Goal: Transaction & Acquisition: Purchase product/service

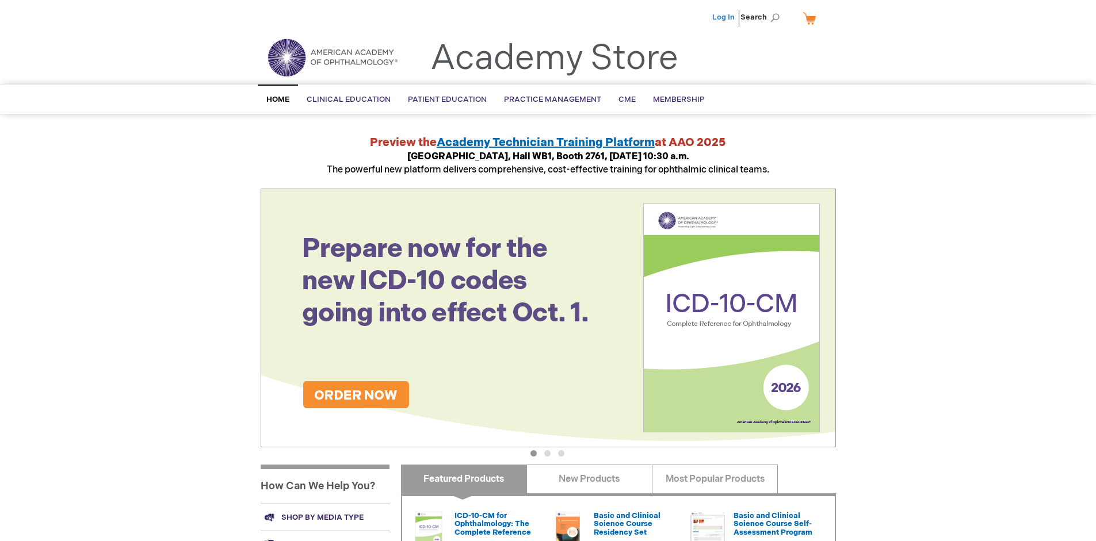
click at [724, 17] on link "Log In" at bounding box center [723, 17] width 22 height 9
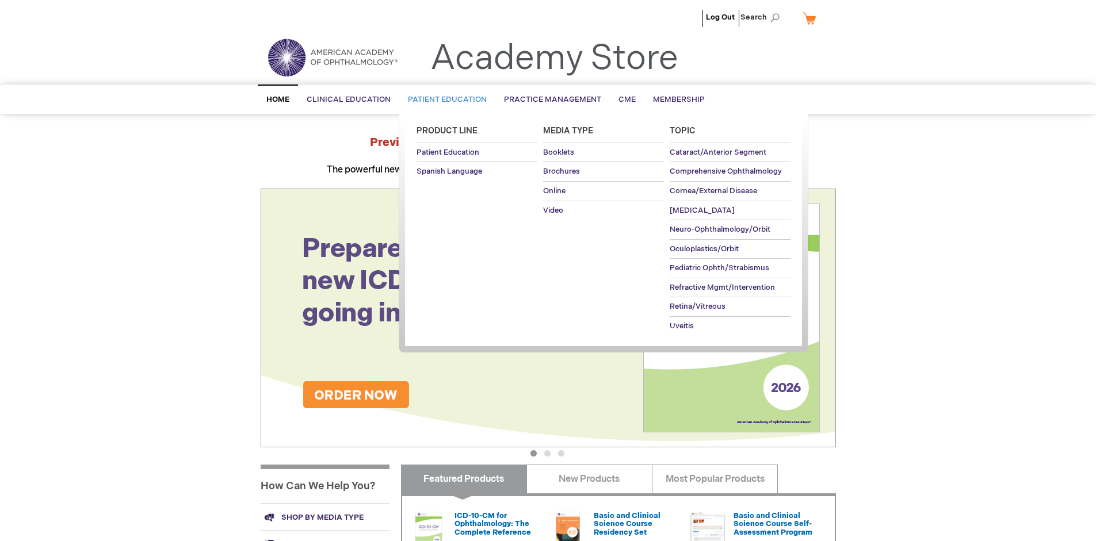
click at [444, 100] on span "Patient Education" at bounding box center [447, 99] width 79 height 9
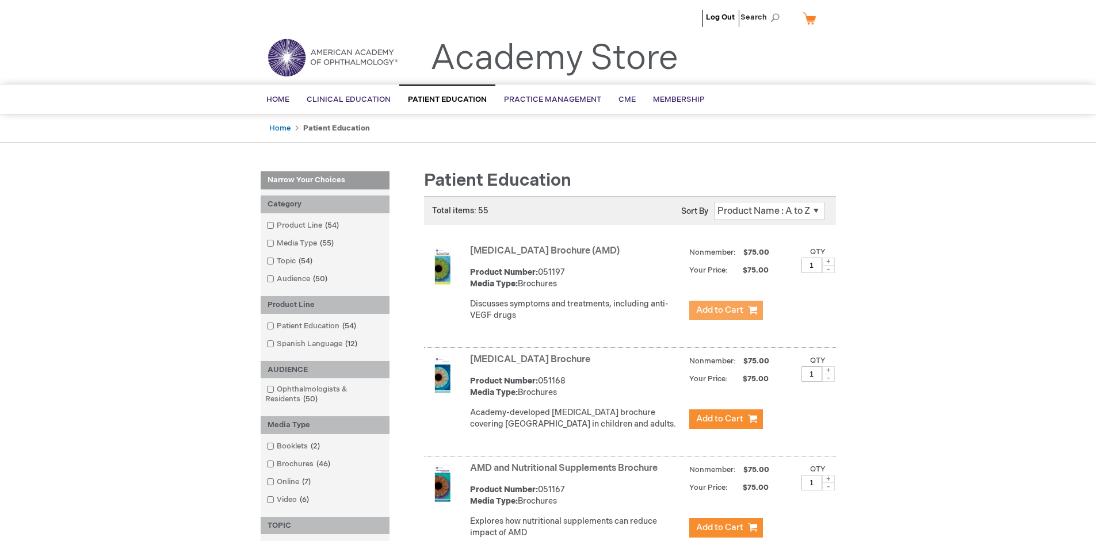
click at [725, 311] on span "Add to Cart" at bounding box center [719, 310] width 47 height 11
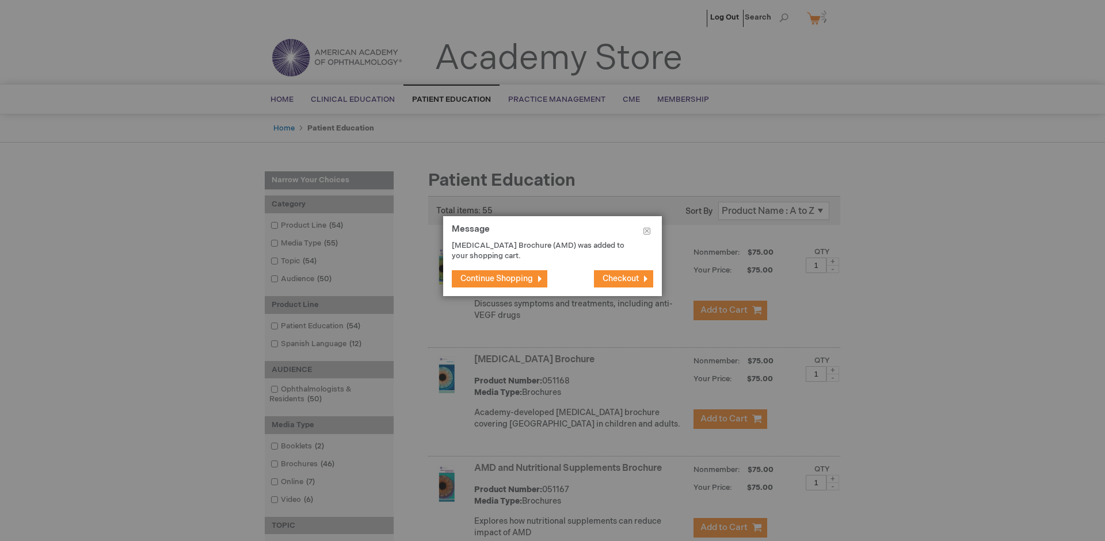
click at [496, 278] on span "Continue Shopping" at bounding box center [496, 279] width 72 height 10
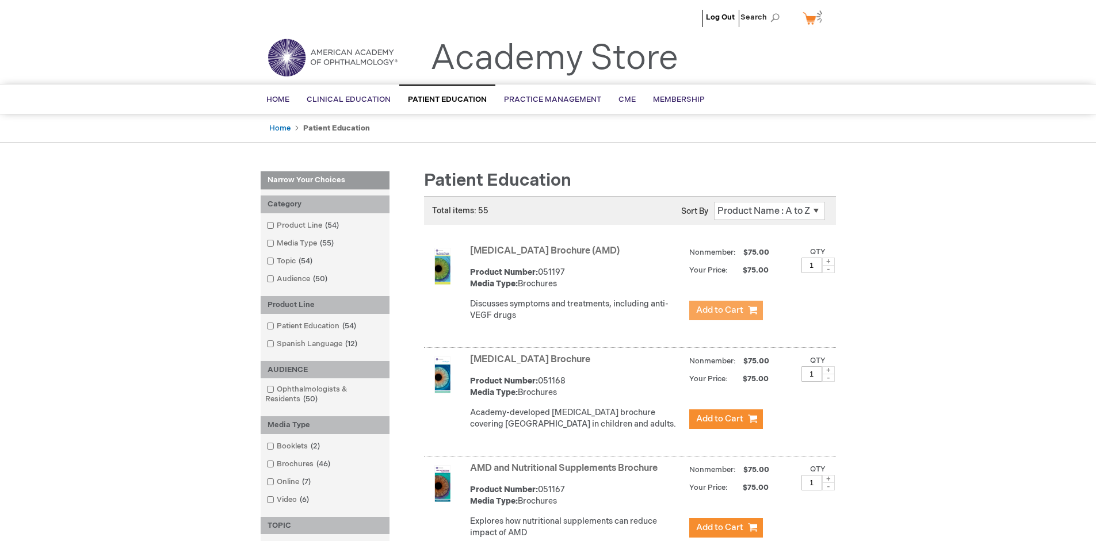
click at [566, 474] on link "AMD and Nutritional Supplements Brochure" at bounding box center [564, 468] width 188 height 11
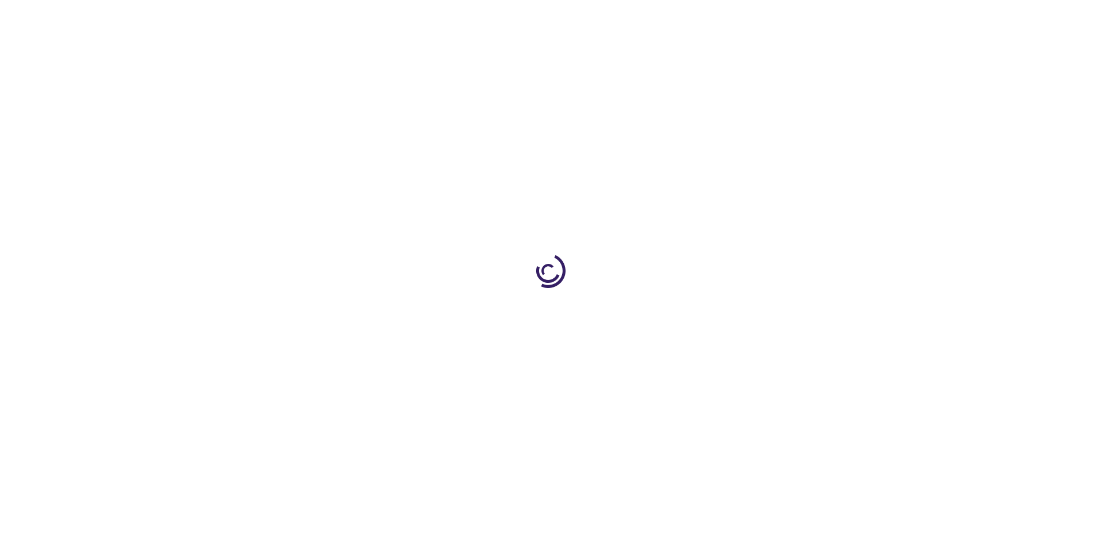
type input "1"
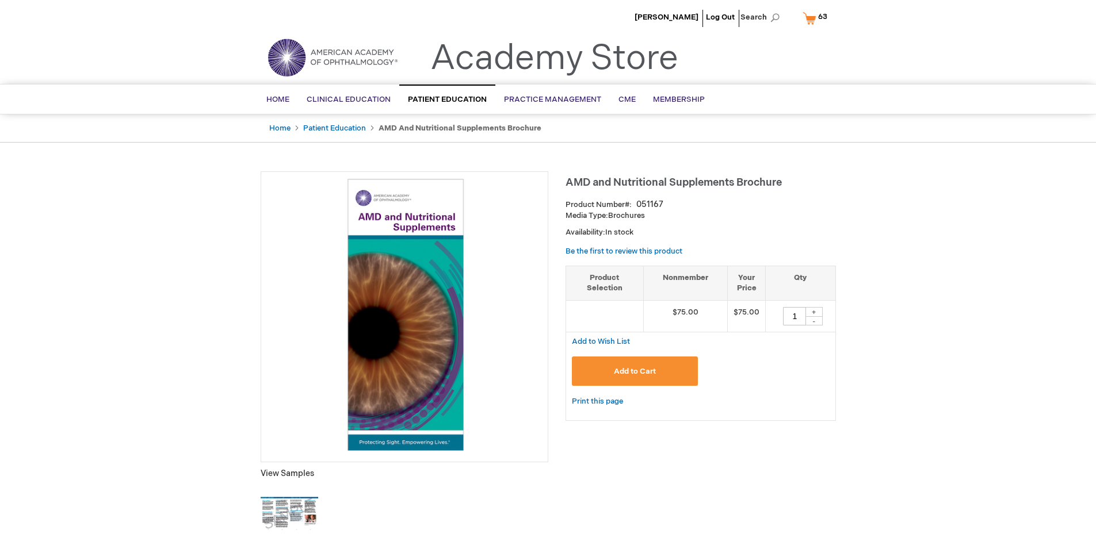
click at [635, 371] on span "Add to Cart" at bounding box center [635, 371] width 42 height 9
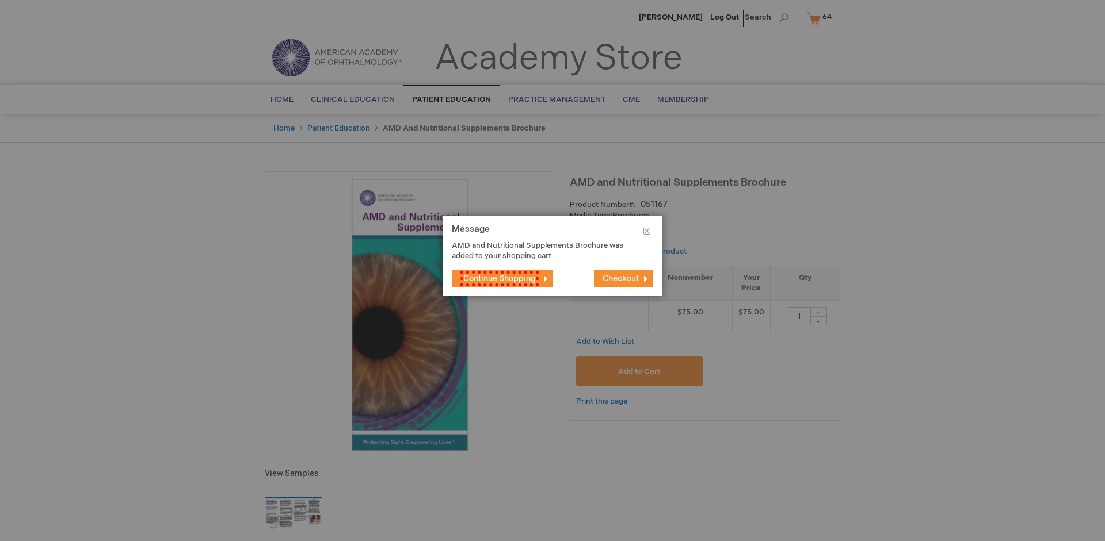
click at [496, 278] on span "Continue Shopping" at bounding box center [499, 279] width 78 height 16
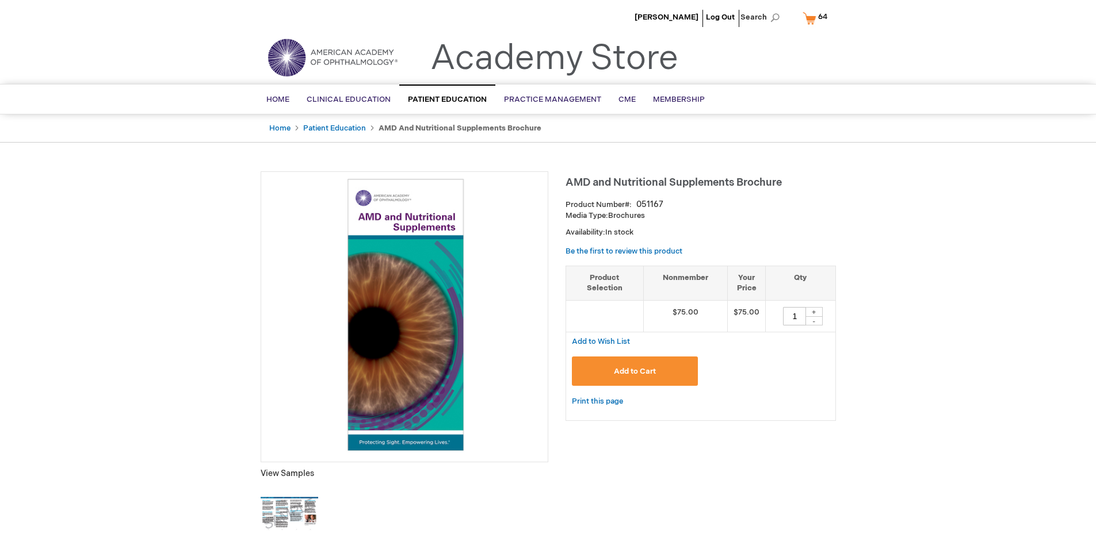
click at [817, 18] on span "64 64 items" at bounding box center [822, 17] width 13 height 14
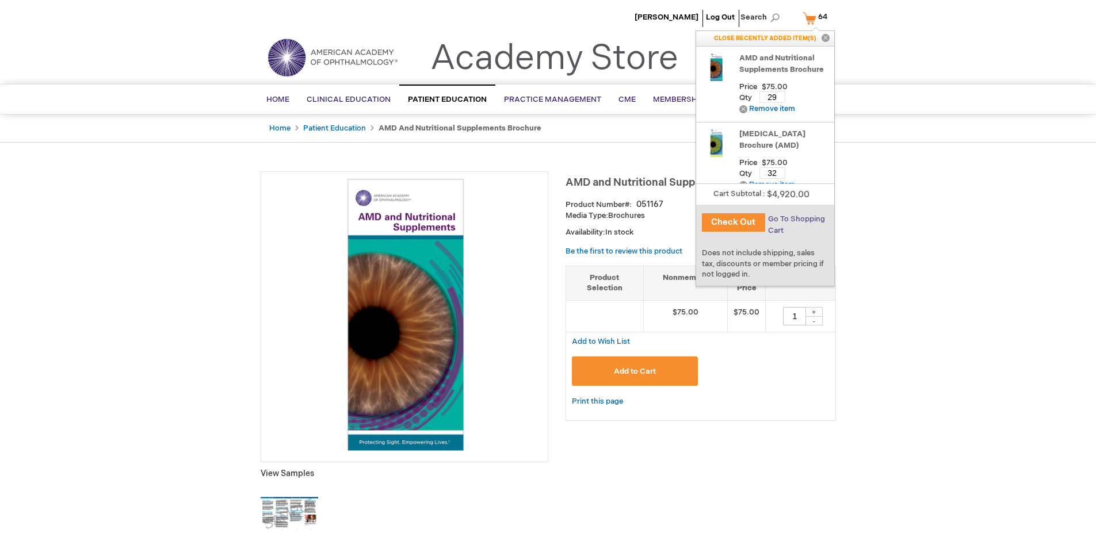
click at [796, 219] on span "Go To Shopping Cart" at bounding box center [796, 225] width 57 height 21
